Goal: Information Seeking & Learning: Learn about a topic

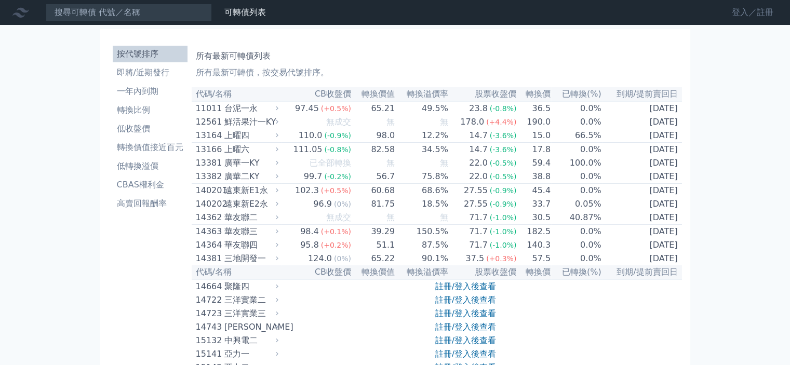
click at [768, 6] on link "登入／註冊" at bounding box center [752, 12] width 58 height 17
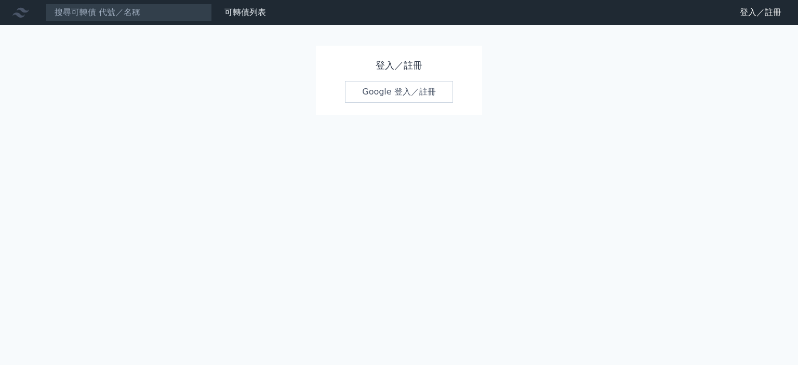
click at [397, 86] on link "Google 登入／註冊" at bounding box center [399, 92] width 108 height 22
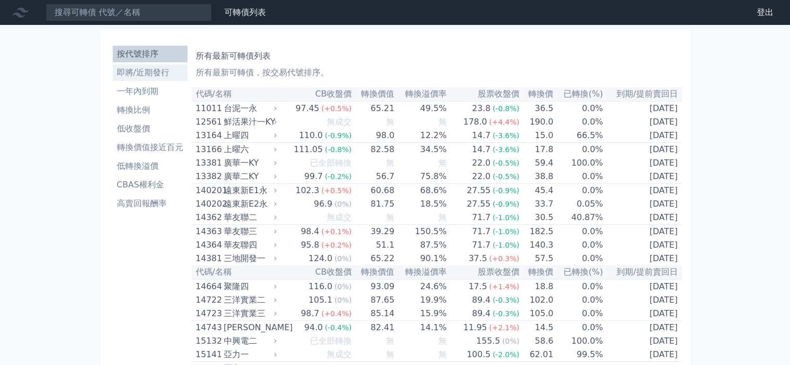
click at [151, 78] on li "即將/近期發行" at bounding box center [150, 72] width 75 height 12
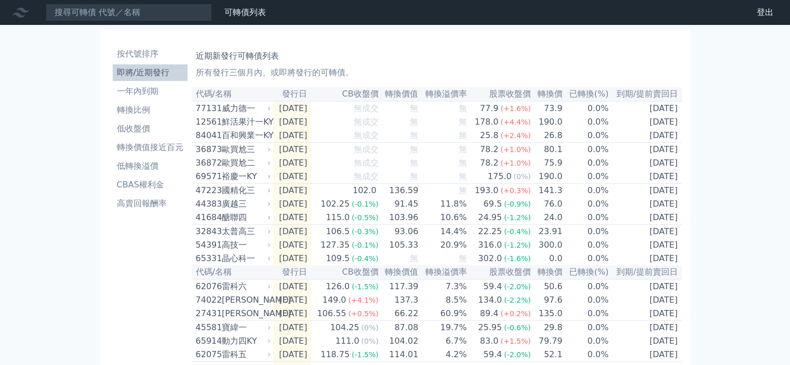
click at [419, 198] on td "136.59" at bounding box center [399, 191] width 40 height 14
drag, startPoint x: 131, startPoint y: 164, endPoint x: 311, endPoint y: 170, distance: 179.8
click at [132, 164] on li "低轉換溢價" at bounding box center [150, 166] width 75 height 12
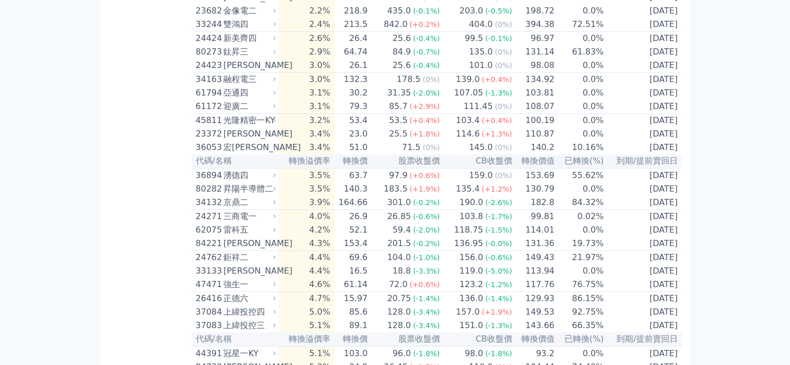
scroll to position [571, 0]
